Goal: Transaction & Acquisition: Purchase product/service

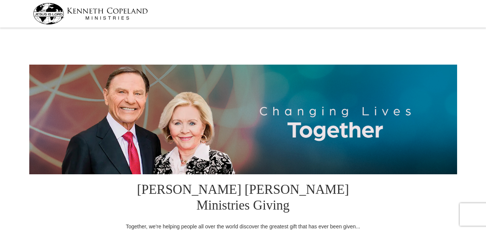
select select "AL"
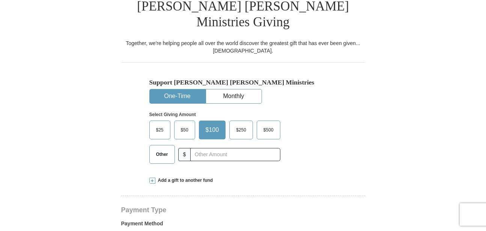
scroll to position [182, 0]
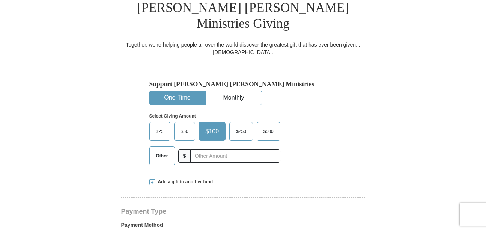
click at [161, 126] on span "$25" at bounding box center [159, 131] width 15 height 11
click at [0, 0] on input "$25" at bounding box center [0, 0] width 0 height 0
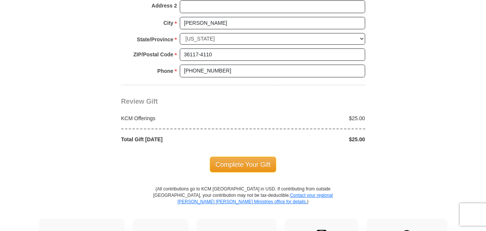
scroll to position [642, 0]
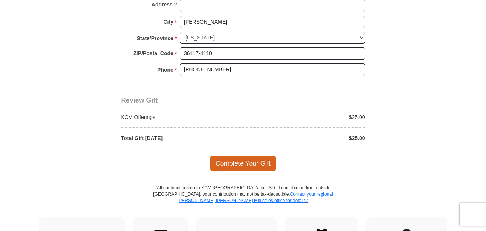
click at [256, 155] on span "Complete Your Gift" at bounding box center [243, 163] width 66 height 16
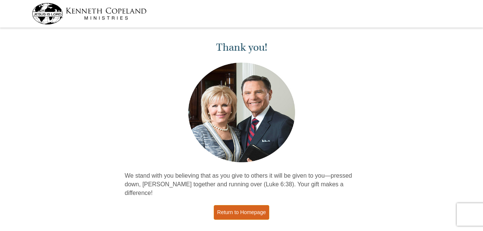
click at [246, 208] on link "Return to Homepage" at bounding box center [242, 212] width 56 height 15
